Goal: Navigation & Orientation: Understand site structure

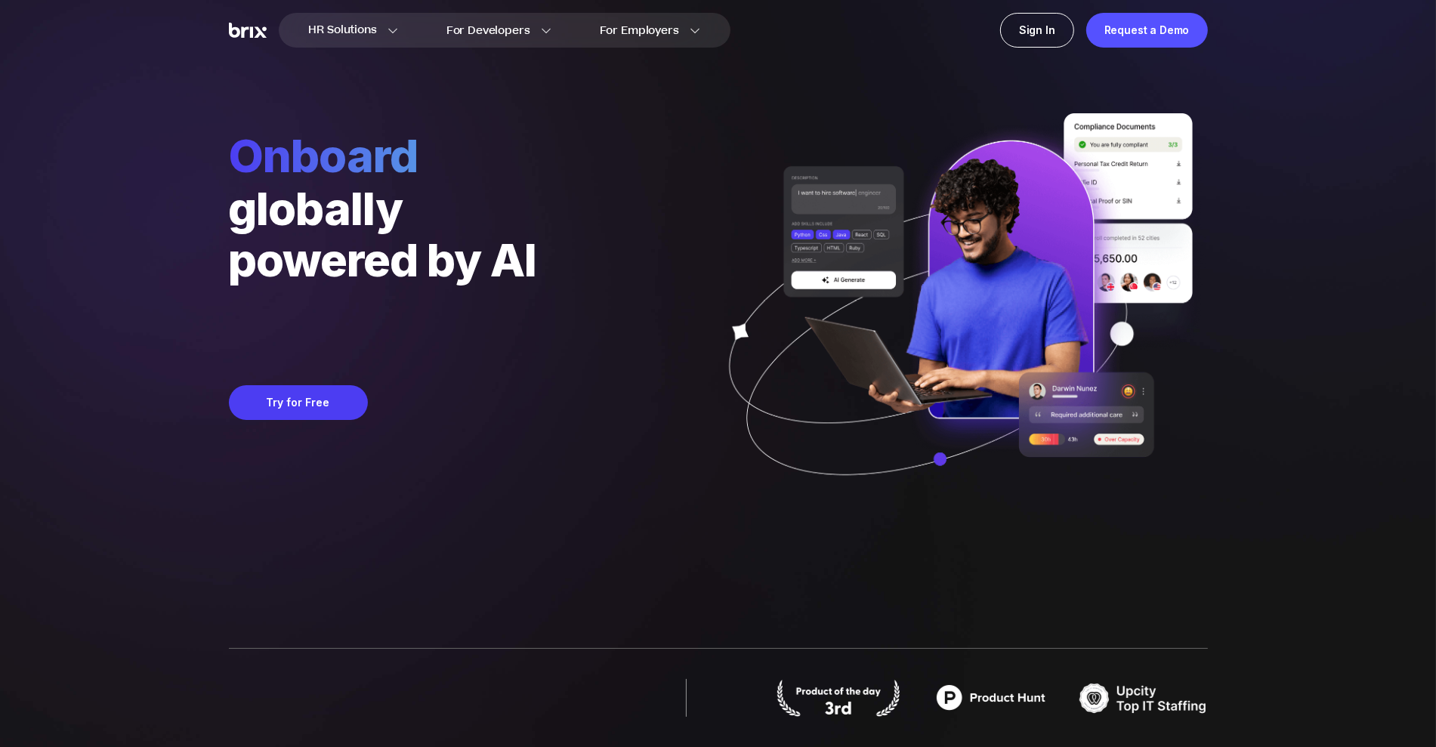
drag, startPoint x: 188, startPoint y: 292, endPoint x: 197, endPoint y: 290, distance: 9.2
click at [188, 292] on div "HR Solutions HR Solutions Recruiter HR Assistant Global Talent Network Onboardi…" at bounding box center [718, 373] width 1364 height 747
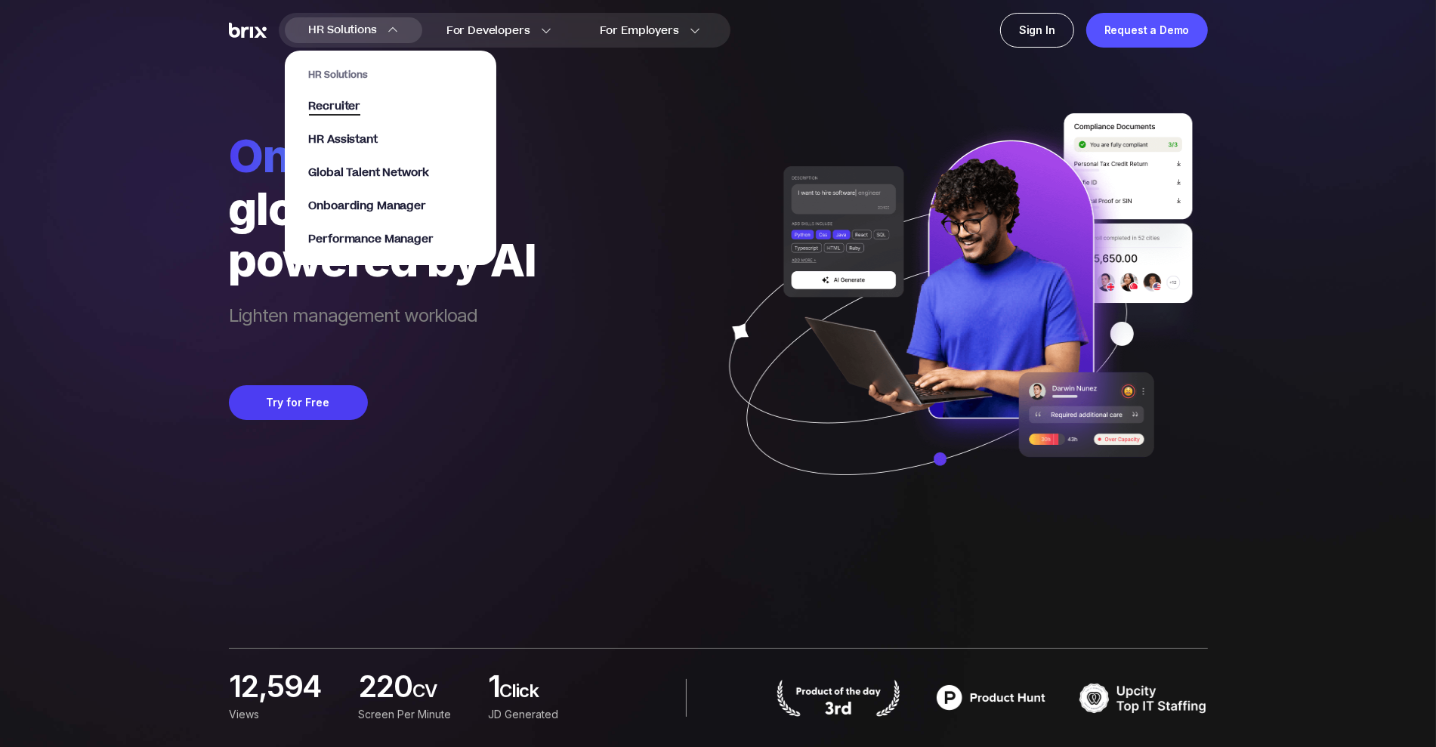
click at [354, 104] on span "Recruiter" at bounding box center [335, 106] width 52 height 17
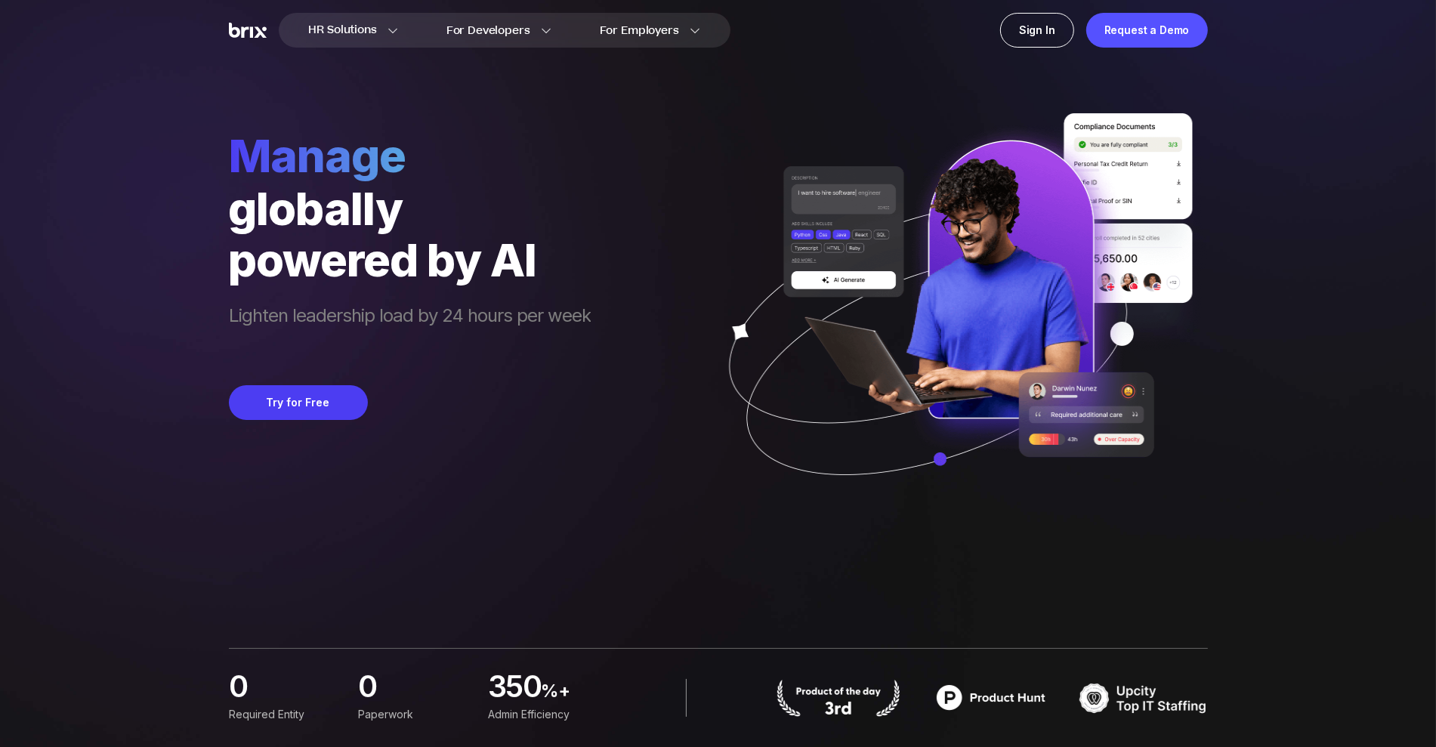
click at [372, 44] on section "HR Solutions HR Solutions Recruiter HR Assistant Global Talent Network Onboardi…" at bounding box center [505, 30] width 452 height 35
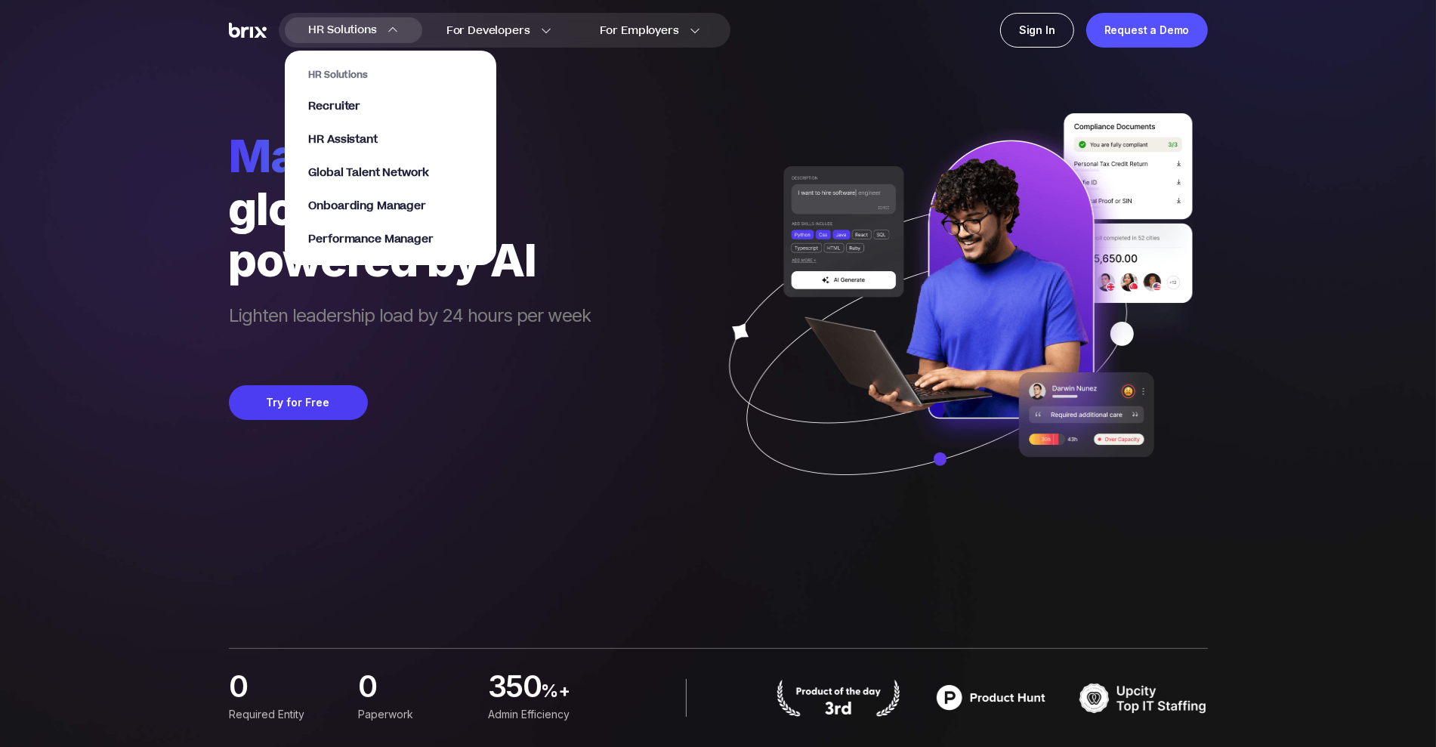
click at [383, 22] on div "HR Solutions HR Solutions Recruiter HR Assistant Global Talent Network Onboardi…" at bounding box center [353, 30] width 137 height 26
click at [362, 133] on span "HR Assistant" at bounding box center [343, 139] width 69 height 17
click at [411, 174] on span "Global Talent Network" at bounding box center [369, 173] width 121 height 17
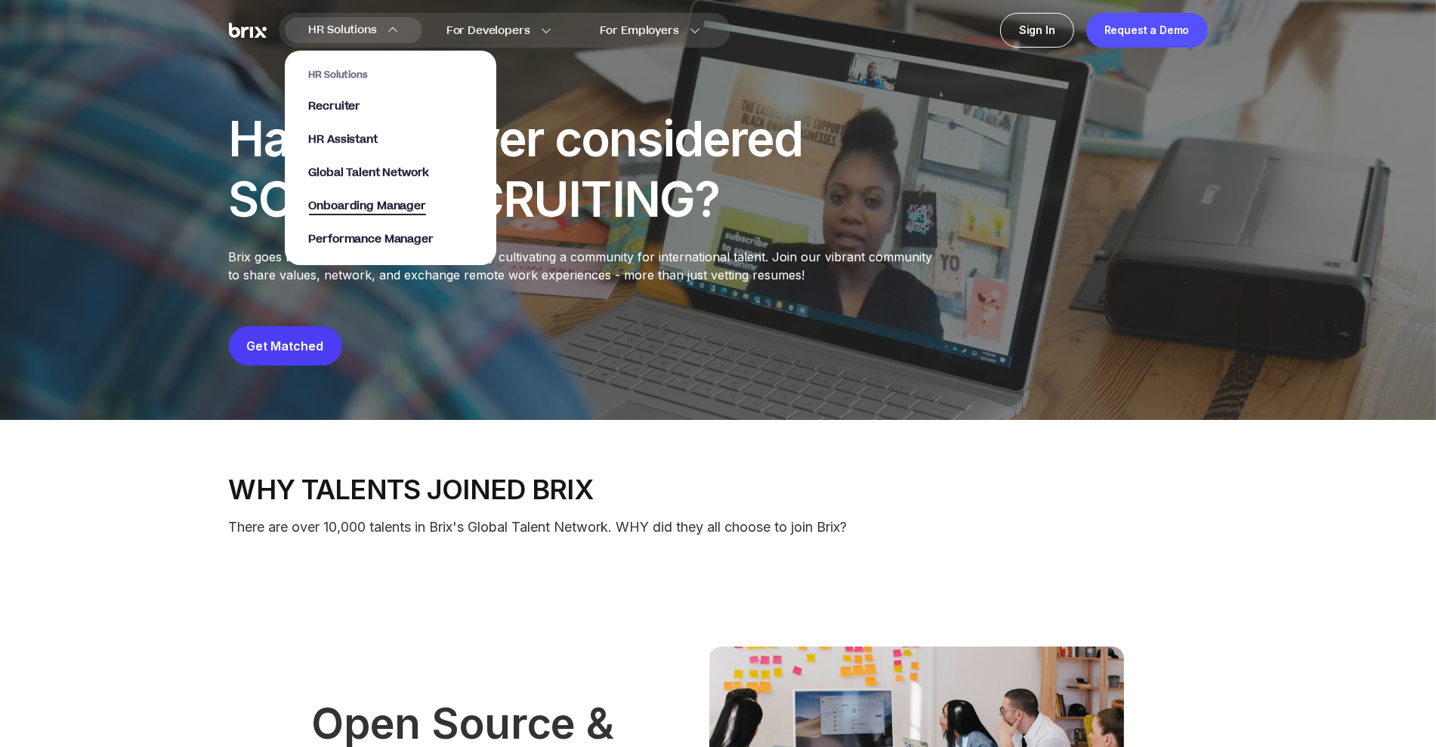
click at [407, 200] on span "Onboarding Manager" at bounding box center [367, 206] width 117 height 17
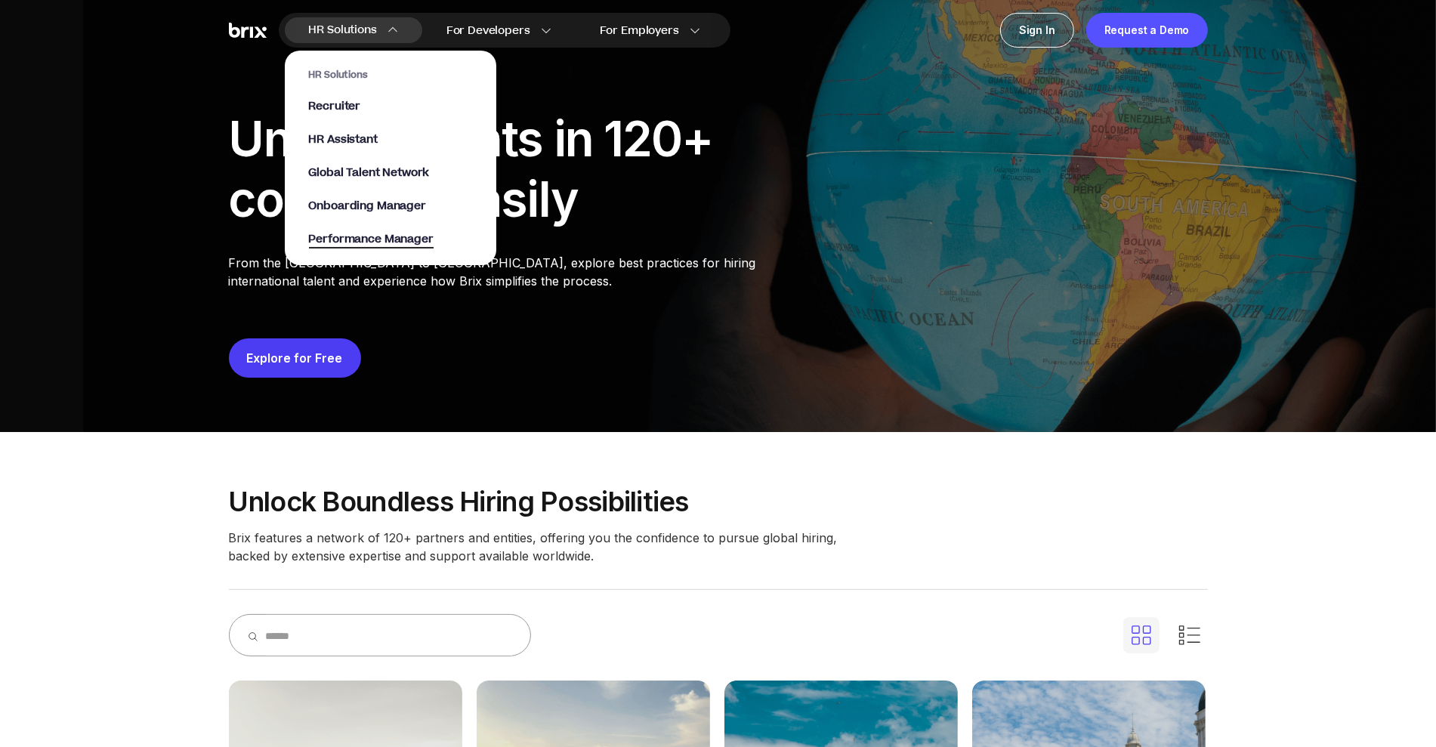
click at [366, 244] on span "Performance Manager" at bounding box center [371, 239] width 125 height 17
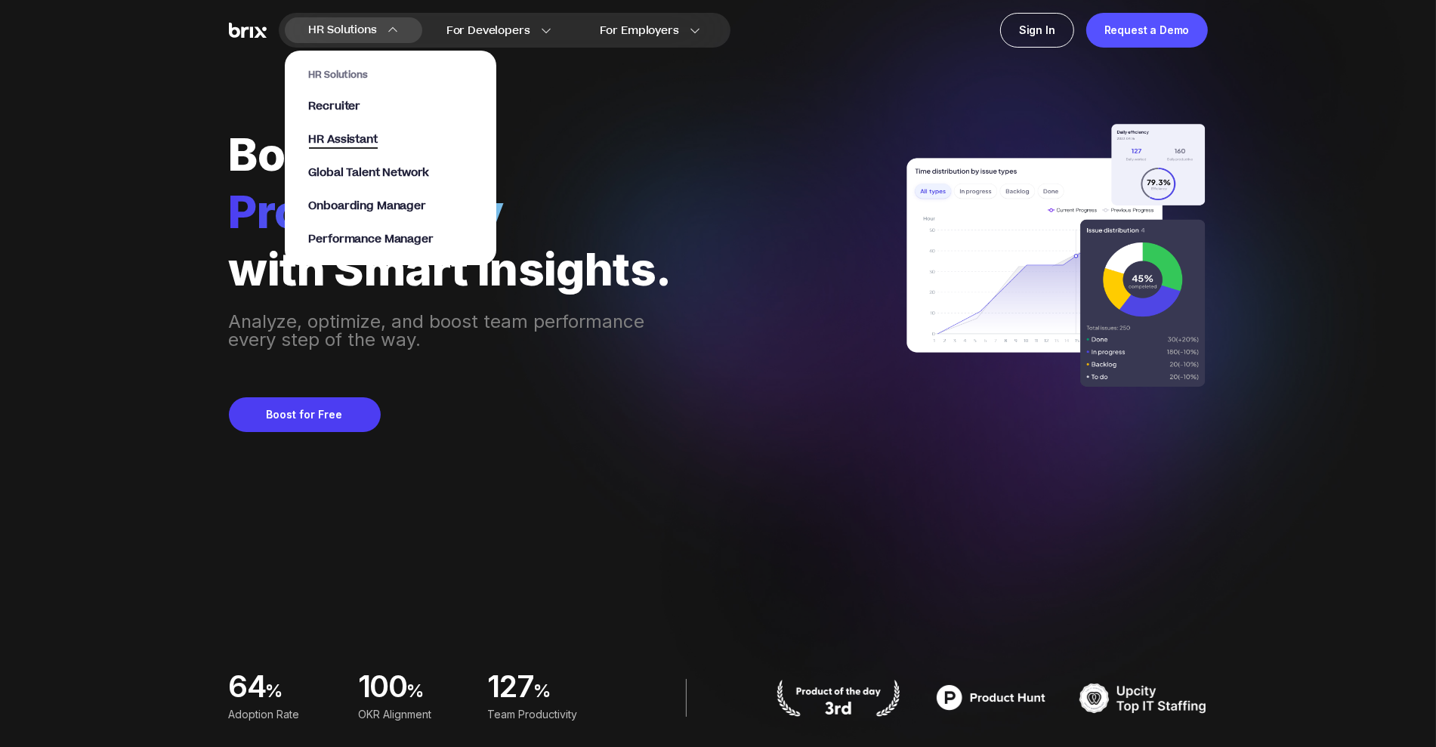
click at [354, 134] on span "HR Assistant" at bounding box center [343, 139] width 69 height 17
click at [344, 106] on span "Recruiter" at bounding box center [335, 106] width 52 height 17
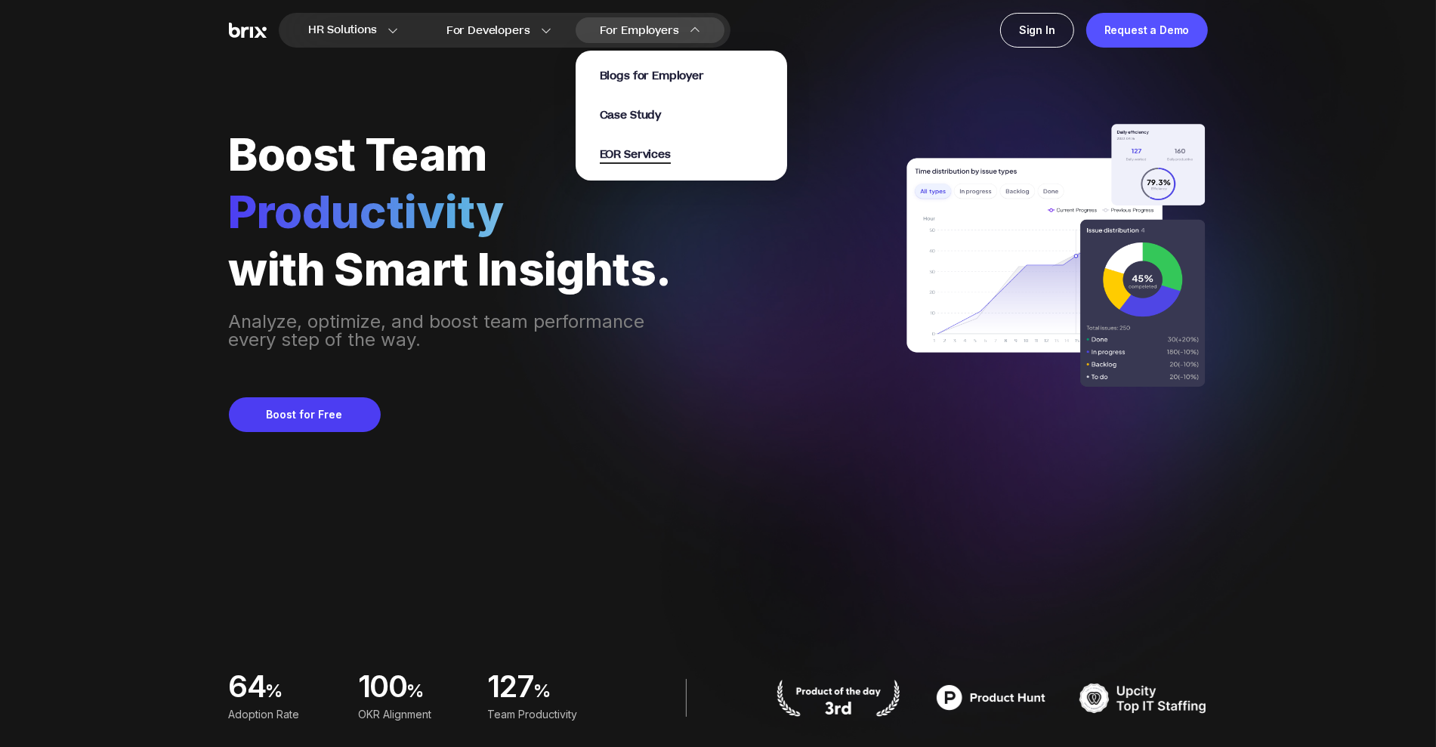
click at [647, 150] on span "EOR Services" at bounding box center [635, 155] width 71 height 17
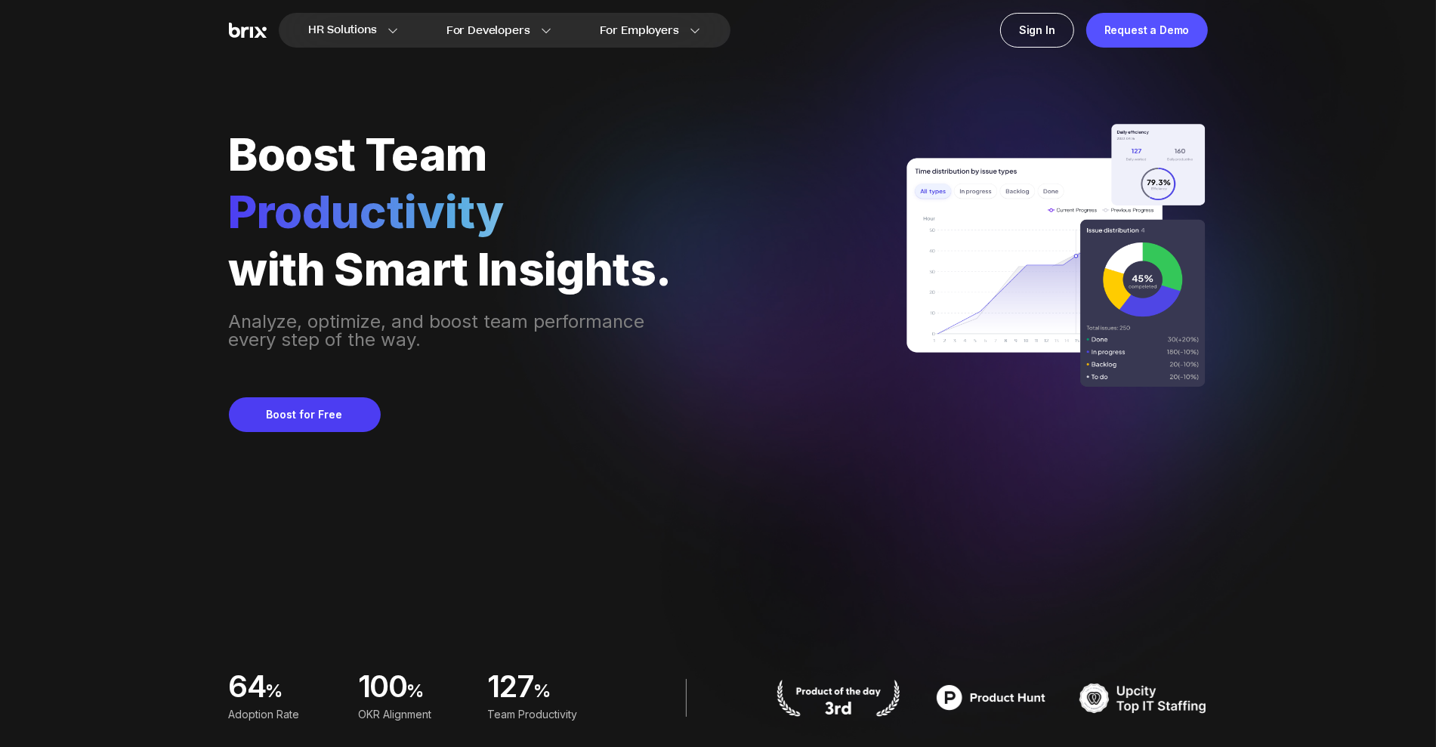
click at [254, 33] on img at bounding box center [248, 31] width 38 height 16
